Goal: Ask a question

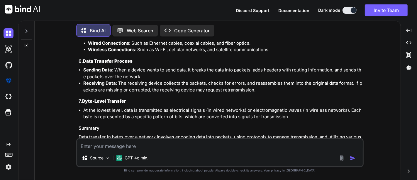
scroll to position [1054, 0]
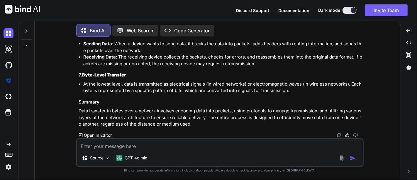
click at [136, 145] on textarea at bounding box center [220, 144] width 286 height 11
paste textarea "pricing_opportunity_segment_mastereo"
click at [93, 147] on textarea "i have pricing_opportunity_segment_mastereo" at bounding box center [220, 144] width 286 height 11
click at [176, 146] on textarea "for index, i have pricing_opportunity_segment_mastereo table," at bounding box center [220, 144] width 286 height 11
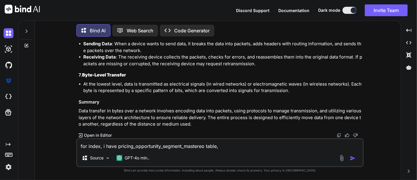
paste textarea
click at [228, 144] on textarea "for index, i have pricing_opportunity_segment_master table," at bounding box center [220, 144] width 286 height 11
paste textarea "(`dtype`, `id`, `created_at`, `updated_at`, `segment_id`, `segment_name`, `crea…"
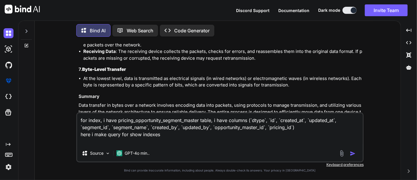
click at [170, 135] on textarea "for index, i have pricing_opportunity_segment_master table, i have columns (`dt…" at bounding box center [220, 129] width 286 height 32
paste textarea "SHOW INDEXES FROM pricing_opportunity_segment_mastereo;"
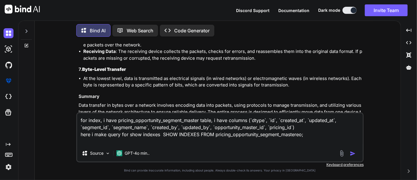
click at [162, 136] on textarea "for index, i have pricing_opportunity_segment_master table, i have columns (`dt…" at bounding box center [220, 129] width 286 height 32
click at [276, 136] on textarea "for index, i have pricing_opportunity_segment_master table, i have columns (`dt…" at bounding box center [220, 129] width 286 height 32
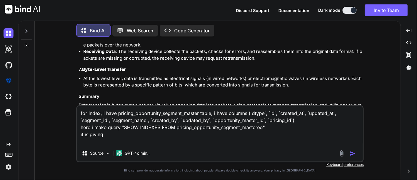
paste textarea "Table`, `Non_unique`, `Key_name`, `Seq_in_index`, `Column_name`, `Collation`, `…"
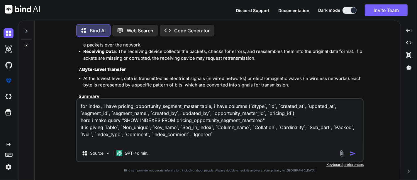
click at [106, 128] on textarea "for index, i have pricing_opportunity_segment_master table, i have columns (`dt…" at bounding box center [220, 122] width 286 height 46
click at [105, 128] on textarea "for index, i have pricing_opportunity_segment_master table, i have columns (`dt…" at bounding box center [220, 122] width 286 height 46
click at [216, 132] on textarea "for index, i have pricing_opportunity_segment_master table, i have columns (`dt…" at bounding box center [220, 122] width 286 height 46
click at [214, 137] on textarea "for index, i have pricing_opportunity_segment_master table, i have columns (`dt…" at bounding box center [220, 122] width 286 height 46
click at [101, 127] on textarea "for index, i have pricing_opportunity_segment_master table, i have columns (`dt…" at bounding box center [220, 122] width 286 height 46
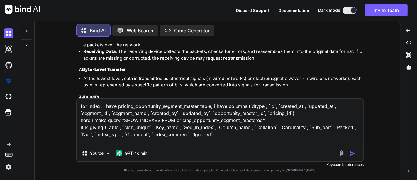
click at [104, 127] on textarea "for index, i have pricing_opportunity_segment_master table, i have columns (`dt…" at bounding box center [220, 122] width 286 height 46
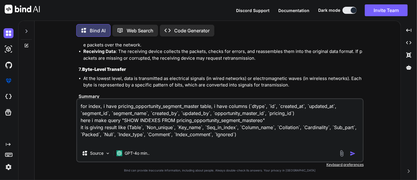
click at [251, 134] on textarea "for index, i have pricing_opportunity_segment_master table, i have columns (`dt…" at bounding box center [220, 122] width 286 height 46
click at [125, 129] on textarea "for index, i have pricing_opportunity_segment_master table, i have columns (`dt…" at bounding box center [220, 122] width 286 height 46
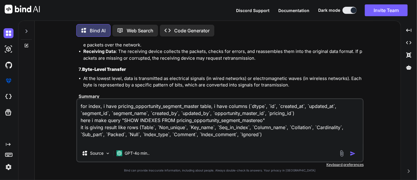
click at [139, 129] on textarea "for index, i have pricing_opportunity_segment_master table, i have columns (`dt…" at bounding box center [220, 122] width 286 height 46
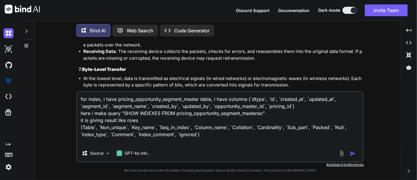
click at [216, 133] on textarea "for index, i have pricing_opportunity_segment_master table, i have columns (`dt…" at bounding box center [220, 118] width 286 height 53
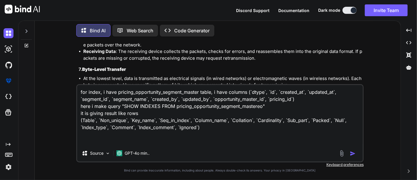
paste textarea "VALUES ('pricing_opportunity_segment_mastereo', 0, 'PRIMARY', 1, 'id', 'A', 227…"
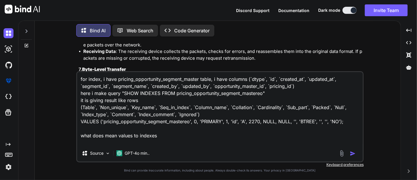
type textarea "for index, i have pricing_opportunity_segment_master table, i have columns (`dt…"
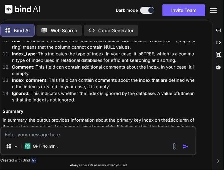
scroll to position [1556, 0]
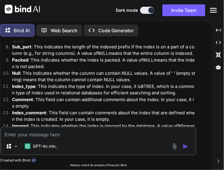
click at [21, 50] on strong "Sub_part" at bounding box center [21, 47] width 19 height 6
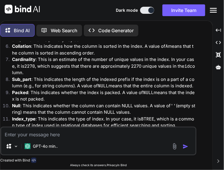
click at [26, 95] on strong "Packed" at bounding box center [20, 93] width 16 height 6
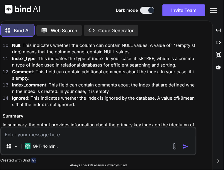
scroll to position [1634, 0]
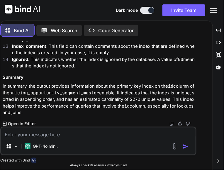
click at [84, 89] on p "In summary, the output provides information about the primary key index on the …" at bounding box center [99, 99] width 193 height 33
click at [129, 87] on p "In summary, the output provides information about the primary key index on the …" at bounding box center [99, 99] width 193 height 33
click at [145, 87] on p "In summary, the output provides information about the primary key index on the …" at bounding box center [99, 99] width 193 height 33
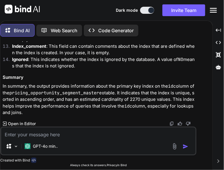
click at [171, 89] on p "In summary, the output provides information about the primary key index on the …" at bounding box center [99, 99] width 193 height 33
click at [186, 87] on p "In summary, the output provides information about the primary key index on the …" at bounding box center [99, 99] width 193 height 33
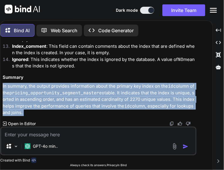
click at [186, 87] on p "In summary, the output provides information about the primary key index on the …" at bounding box center [99, 99] width 193 height 33
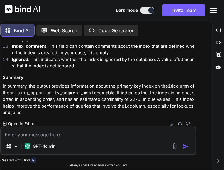
click at [150, 85] on p "In summary, the output provides information about the primary key index on the …" at bounding box center [99, 99] width 193 height 33
click at [130, 95] on p "In summary, the output provides information about the primary key index on the …" at bounding box center [99, 99] width 193 height 33
click at [174, 92] on p "In summary, the output provides information about the primary key index on the …" at bounding box center [99, 99] width 193 height 33
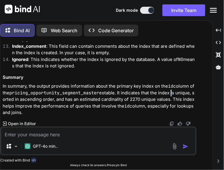
click at [174, 92] on p "In summary, the output provides information about the primary key index on the …" at bounding box center [99, 99] width 193 height 33
click at [186, 93] on p "In summary, the output provides information about the primary key index on the …" at bounding box center [99, 99] width 193 height 33
click at [102, 97] on p "In summary, the output provides information about the primary key index on the …" at bounding box center [99, 99] width 193 height 33
click at [32, 133] on textarea at bounding box center [98, 133] width 194 height 11
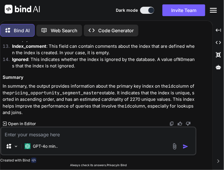
paste textarea "('pricing_opportunity_segment_mastereo', 1, 'FKg4tv239jv8xj6hf1g36kn59dr', 1, '…"
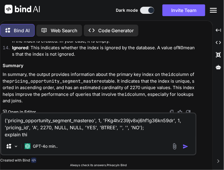
type textarea "('pricing_opportunity_segment_mastereo', 1, 'FKg4tv239jv8xj6hf1g36kn59dr', 1, '…"
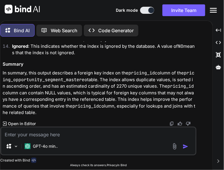
scroll to position [1972, 0]
click at [72, 106] on p "In summary, this output describes a foreign key index on the pricing_id column …" at bounding box center [99, 93] width 193 height 46
click at [42, 96] on p "In summary, this output describes a foreign key index on the pricing_id column …" at bounding box center [99, 93] width 193 height 46
click at [91, 92] on p "In summary, this output describes a foreign key index on the pricing_id column …" at bounding box center [99, 93] width 193 height 46
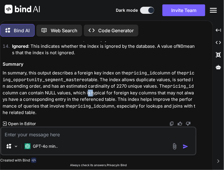
click at [91, 92] on p "In summary, this output describes a foreign key index on the pricing_id column …" at bounding box center [99, 93] width 193 height 46
click at [104, 93] on p "In summary, this output describes a foreign key index on the pricing_id column …" at bounding box center [99, 93] width 193 height 46
click at [137, 92] on p "In summary, this output describes a foreign key index on the pricing_id column …" at bounding box center [99, 93] width 193 height 46
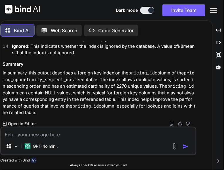
click at [126, 91] on p "In summary, this output describes a foreign key index on the pricing_id column …" at bounding box center [99, 93] width 193 height 46
click at [108, 108] on p "In summary, this output describes a foreign key index on the pricing_id column …" at bounding box center [99, 93] width 193 height 46
click at [136, 103] on p "In summary, this output describes a foreign key index on the pricing_id column …" at bounding box center [99, 93] width 193 height 46
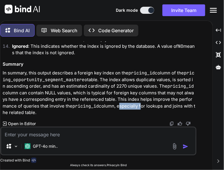
click at [136, 103] on p "In summary, this output describes a foreign key index on the pricing_id column …" at bounding box center [99, 93] width 193 height 46
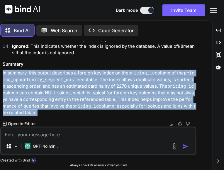
click at [136, 103] on p "In summary, this output describes a foreign key index on the pricing_id column …" at bounding box center [99, 93] width 193 height 46
click at [124, 109] on p "In summary, this output describes a foreign key index on the pricing_id column …" at bounding box center [99, 93] width 193 height 46
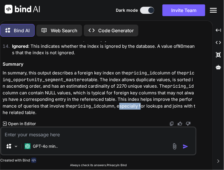
click at [124, 109] on p "In summary, this output describes a foreign key index on the pricing_id column …" at bounding box center [99, 93] width 193 height 46
click at [123, 108] on p "In summary, this output describes a foreign key index on the pricing_id column …" at bounding box center [99, 93] width 193 height 46
drag, startPoint x: 117, startPoint y: 107, endPoint x: 117, endPoint y: 115, distance: 7.6
click at [117, 115] on p "In summary, this output describes a foreign key index on the pricing_id column …" at bounding box center [99, 93] width 193 height 46
copy p "especially for lookups and joins with the related table."
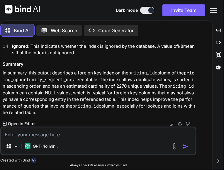
click at [94, 132] on textarea at bounding box center [98, 133] width 194 height 11
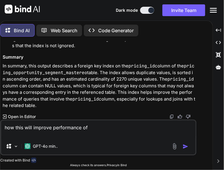
paste textarea "especially for lookups and joins with the related table."
type textarea "how this will improve performance of especially for lookups and joins with the …"
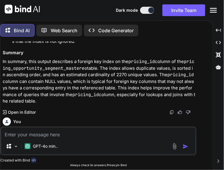
scroll to position [2034, 0]
